Goal: Navigation & Orientation: Go to known website

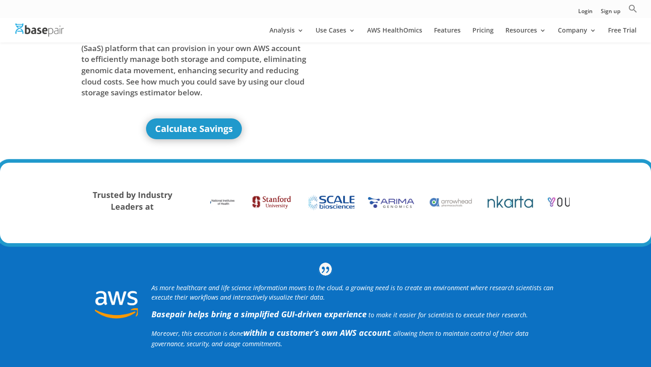
scroll to position [78, 0]
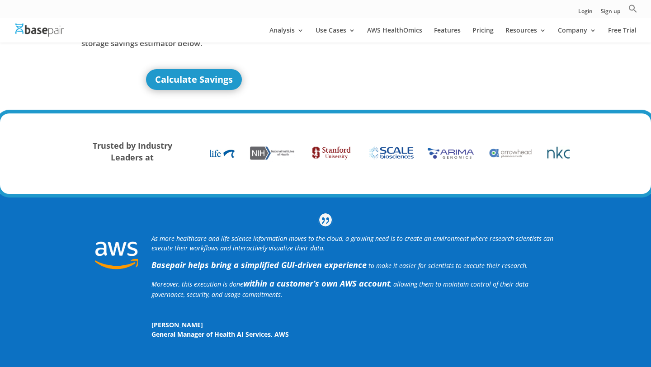
scroll to position [78, 0]
